Goal: Navigation & Orientation: Find specific page/section

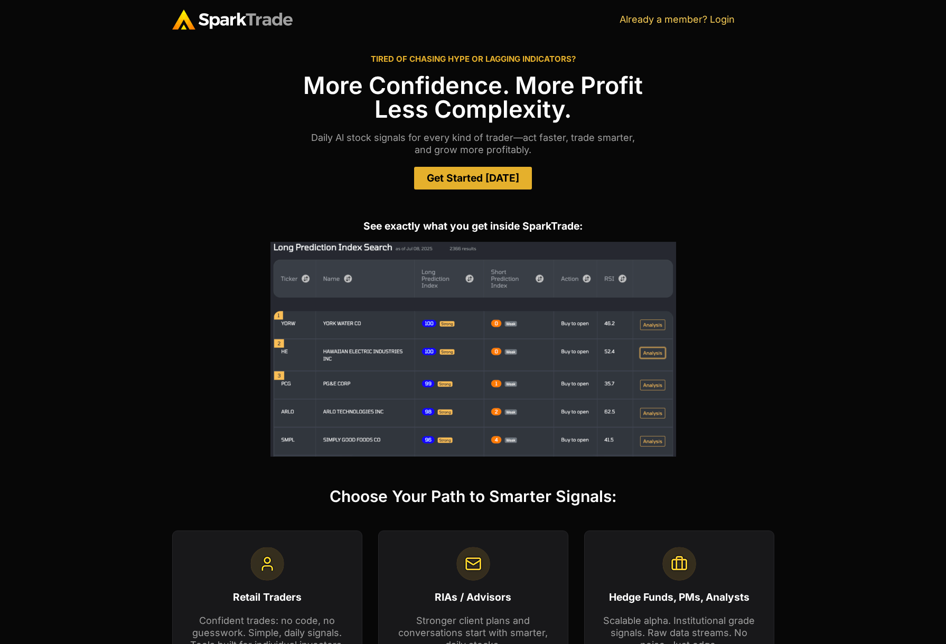
click at [462, 174] on span "Get Started [DATE]" at bounding box center [473, 178] width 92 height 10
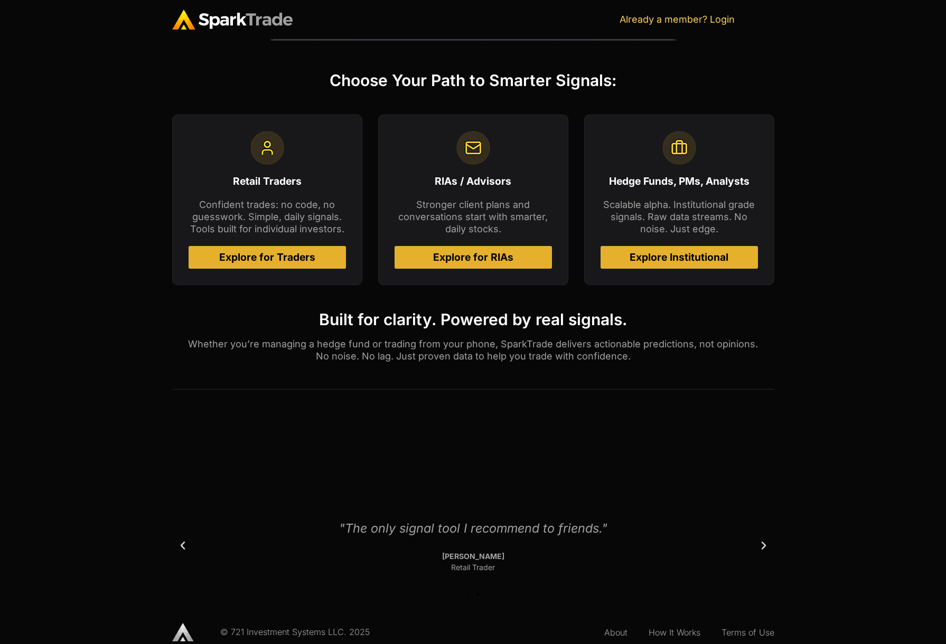
scroll to position [429, 0]
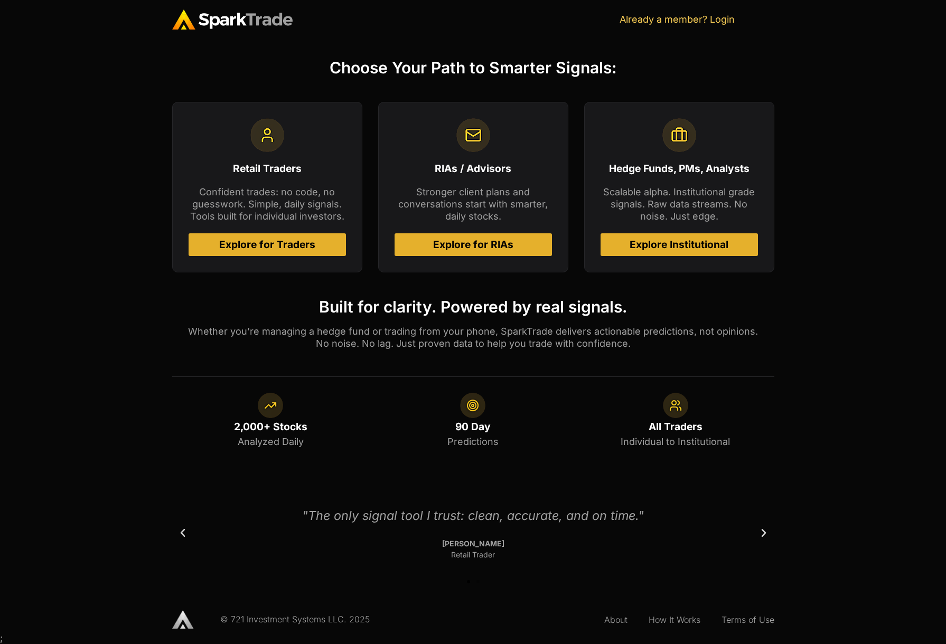
click at [452, 240] on span "Explore for RIAs" at bounding box center [473, 245] width 80 height 10
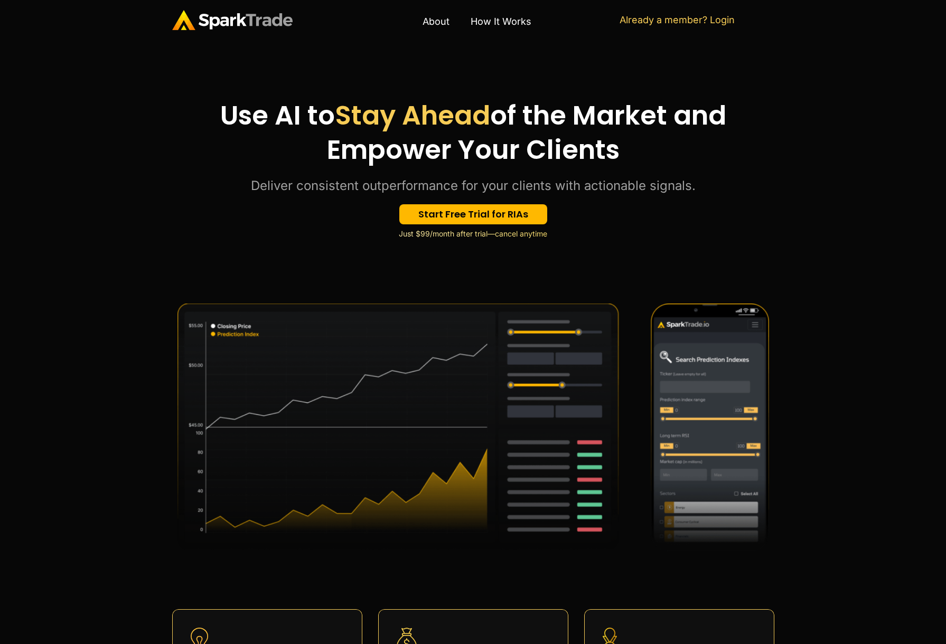
click at [224, 20] on img at bounding box center [232, 20] width 120 height 20
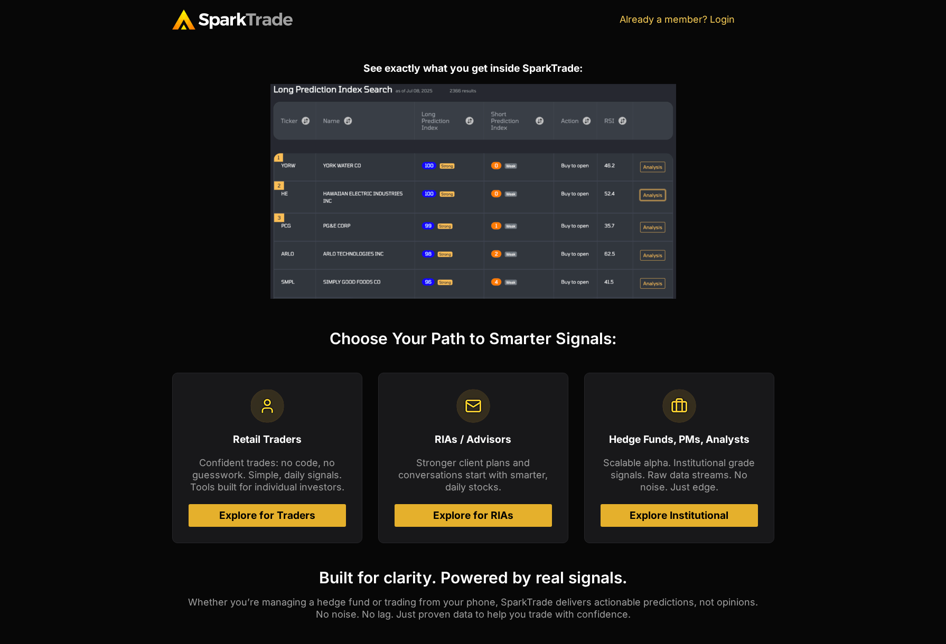
scroll to position [164, 0]
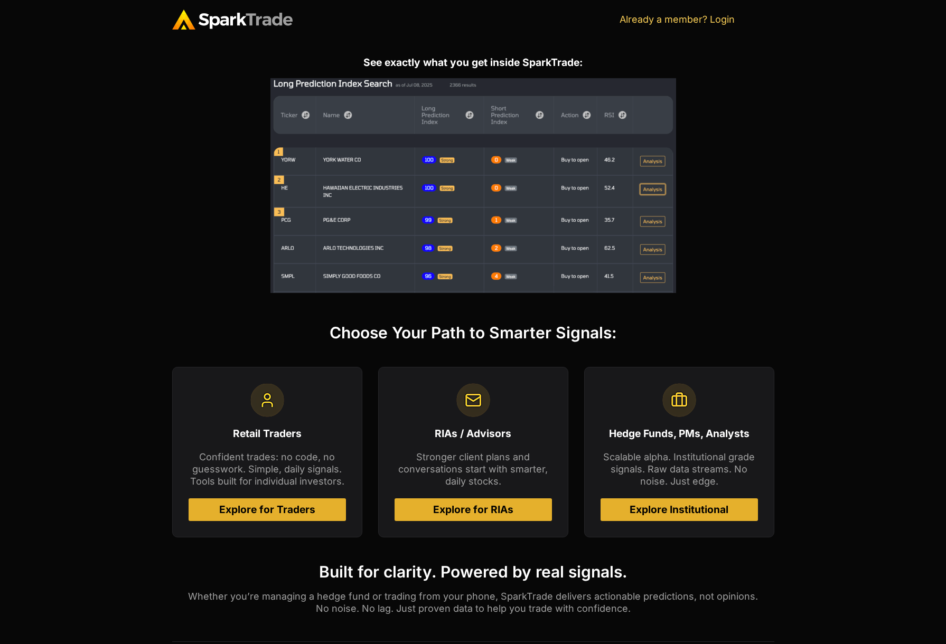
click at [670, 508] on span "Explore Institutional" at bounding box center [678, 510] width 99 height 10
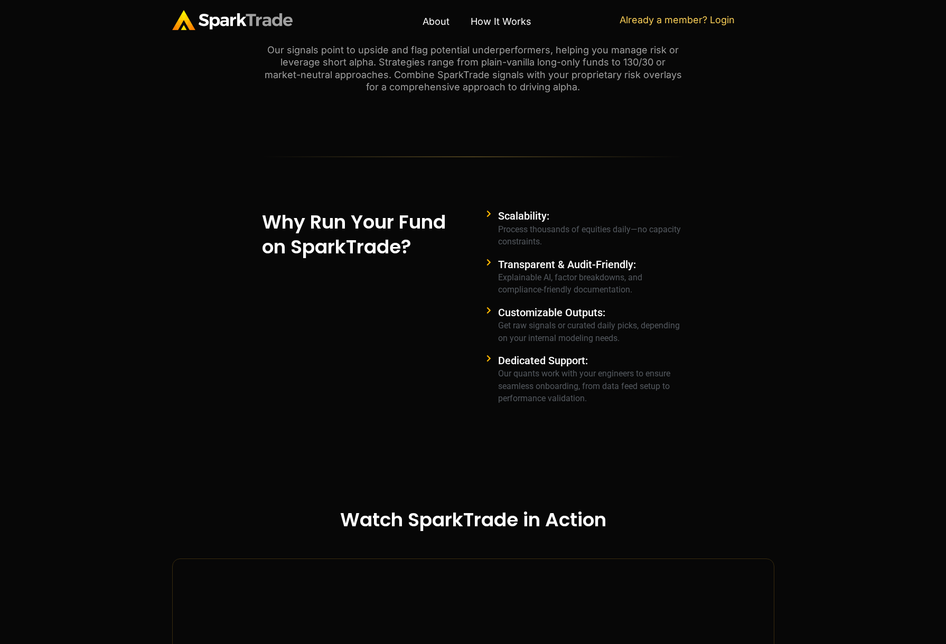
scroll to position [1000, 0]
